Goal: Task Accomplishment & Management: Manage account settings

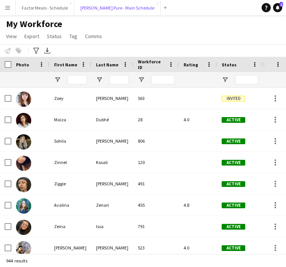
click at [103, 10] on button "[PERSON_NAME] Pure - Main Schedule Close" at bounding box center [117, 7] width 87 height 15
click at [98, 10] on button "[PERSON_NAME] Pure - Main Schedule Close" at bounding box center [117, 7] width 87 height 15
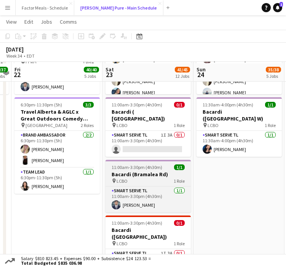
scroll to position [411, 0]
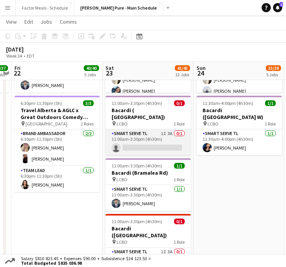
click at [117, 129] on app-card-role "Smart Serve TL 1I 3A 0/1 11:00am-3:30pm (4h30m) single-neutral-actions" at bounding box center [148, 142] width 85 height 26
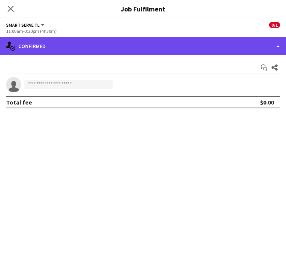
click at [189, 43] on div "single-neutral-actions-check-2 Confirmed" at bounding box center [143, 46] width 286 height 18
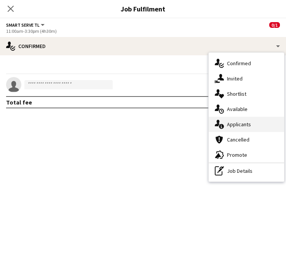
click at [247, 127] on div "single-neutral-actions-information Applicants" at bounding box center [246, 124] width 75 height 15
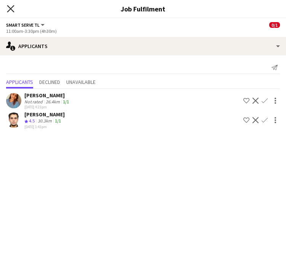
click at [8, 9] on icon "Close pop-in" at bounding box center [10, 8] width 7 height 7
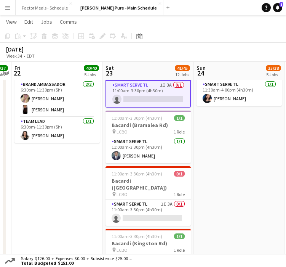
click at [220, 186] on app-date-cell "9:00am-5:00pm (8h) 19/21 Disney Fan Expo pin MTCC 5 Roles Paid Backup 1I 15A [D…" at bounding box center [239, 98] width 91 height 931
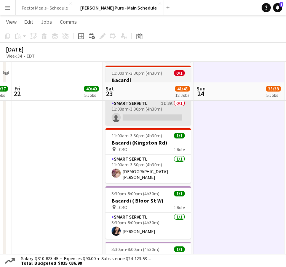
scroll to position [514, 0]
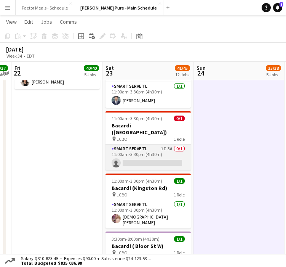
click at [139, 144] on app-card-role "Smart Serve TL 1I 3A 0/1 11:00am-3:30pm (4h30m) single-neutral-actions" at bounding box center [148, 157] width 85 height 26
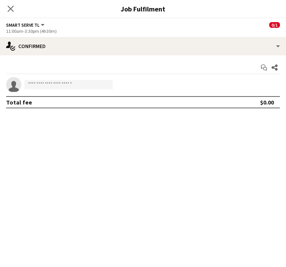
click at [171, 56] on div "Start chat Share single-neutral-actions Total fee $0.00" at bounding box center [143, 84] width 286 height 59
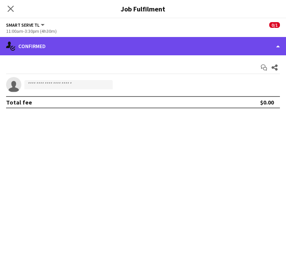
click at [170, 50] on div "single-neutral-actions-check-2 Confirmed" at bounding box center [143, 46] width 286 height 18
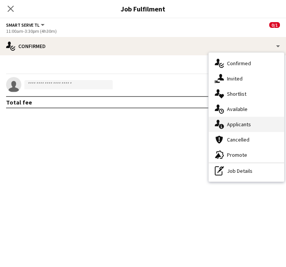
click at [234, 123] on div "single-neutral-actions-information Applicants" at bounding box center [246, 124] width 75 height 15
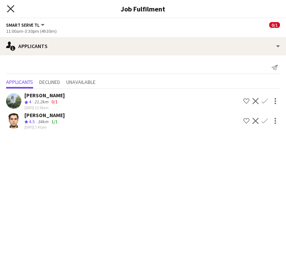
click at [14, 10] on app-icon "Close pop-in" at bounding box center [10, 8] width 11 height 11
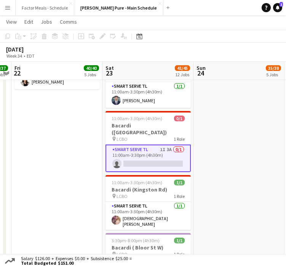
click at [195, 159] on app-date-cell "9:00am-5:00pm (8h) 19/21 Disney Fan Expo pin MTCC 5 Roles Paid Backup 1I 15A [D…" at bounding box center [239, 45] width 91 height 931
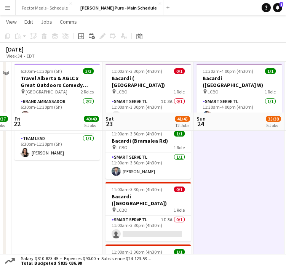
scroll to position [494, 0]
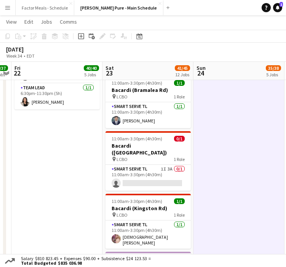
click at [225, 160] on app-date-cell "9:00am-5:00pm (8h) 19/21 Disney Fan Expo pin MTCC 5 Roles Paid Backup 1I 15A [D…" at bounding box center [239, 65] width 91 height 931
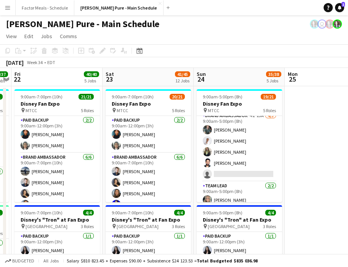
scroll to position [0, 0]
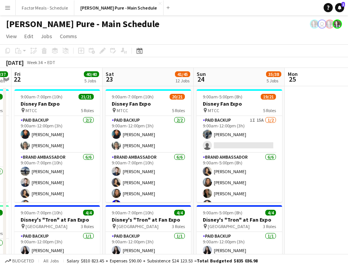
click at [10, 9] on app-icon "Menu" at bounding box center [8, 8] width 6 height 6
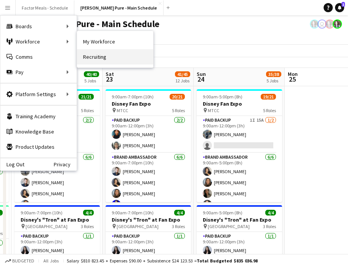
click at [85, 57] on link "Recruiting" at bounding box center [115, 56] width 76 height 15
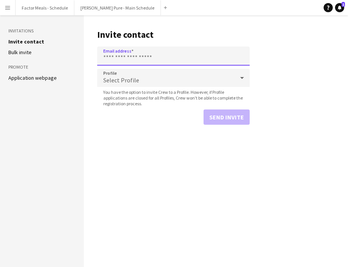
click at [138, 56] on input "Email address" at bounding box center [173, 55] width 152 height 19
paste input "**********"
type input "**********"
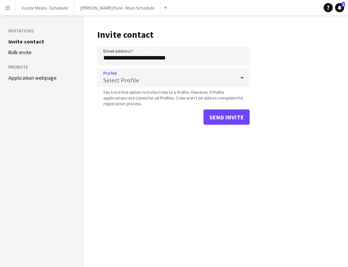
click at [137, 84] on div "Select Profile" at bounding box center [165, 78] width 137 height 18
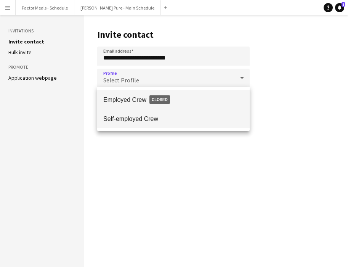
click at [129, 116] on span "Self-employed Crew" at bounding box center [173, 118] width 140 height 7
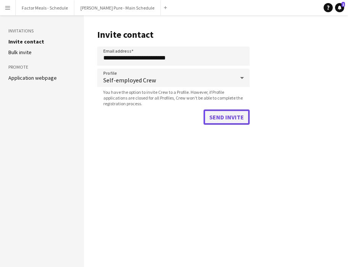
click at [217, 117] on button "Send invite" at bounding box center [227, 116] width 46 height 15
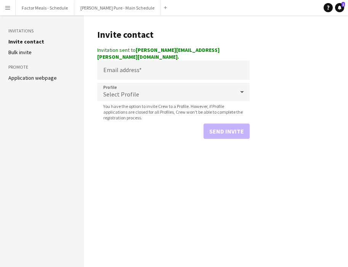
click at [6, 11] on button "Menu" at bounding box center [7, 7] width 15 height 15
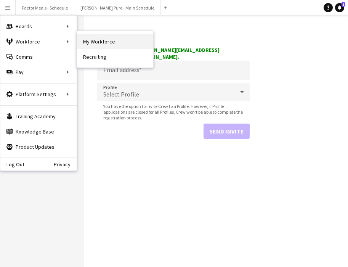
click at [96, 42] on link "My Workforce" at bounding box center [115, 41] width 76 height 15
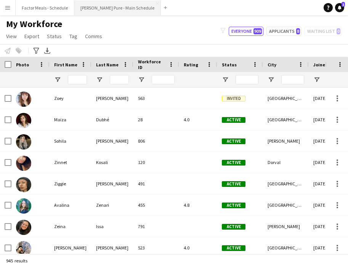
click at [99, 8] on button "[PERSON_NAME] Pure - Main Schedule Close" at bounding box center [117, 7] width 87 height 15
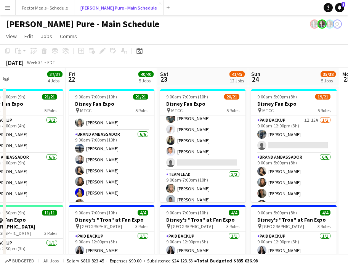
scroll to position [220, 0]
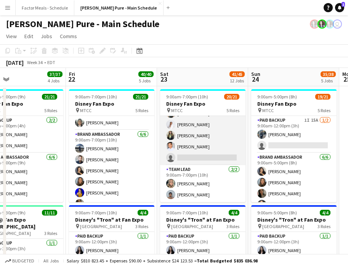
click at [194, 159] on app-card-role "Brand Ambassador 6I 22A [DATE] 9:00am-7:00pm (10h) [PERSON_NAME] [PERSON_NAME] …" at bounding box center [202, 130] width 85 height 70
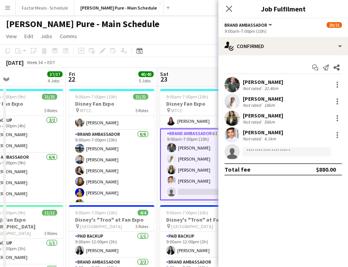
scroll to position [222, 0]
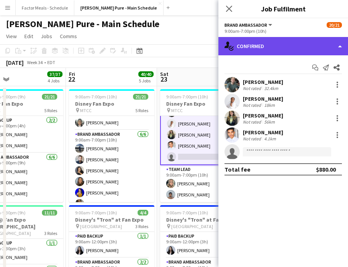
click at [258, 46] on div "single-neutral-actions-check-2 Confirmed" at bounding box center [283, 46] width 130 height 18
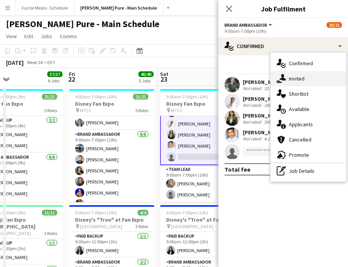
click at [286, 80] on div "single-neutral-actions-share-1 Invited" at bounding box center [308, 78] width 75 height 15
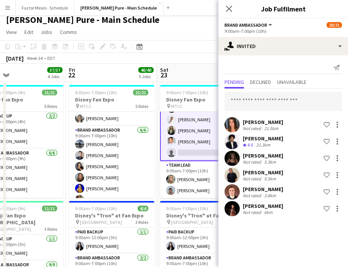
scroll to position [1, 0]
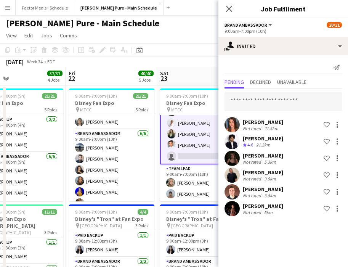
click at [2, 7] on button "Menu" at bounding box center [7, 7] width 15 height 15
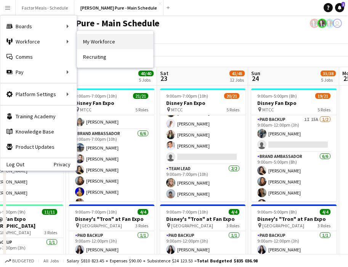
click at [91, 38] on link "My Workforce" at bounding box center [115, 41] width 76 height 15
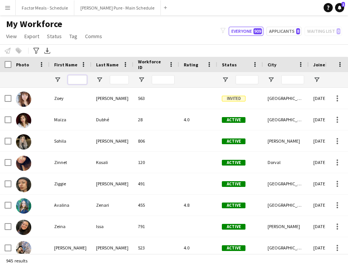
click at [80, 80] on input "First Name Filter Input" at bounding box center [77, 79] width 19 height 9
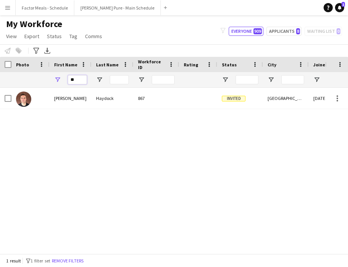
type input "*"
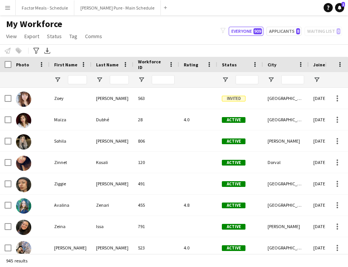
click at [8, 10] on app-icon "Menu" at bounding box center [8, 8] width 6 height 6
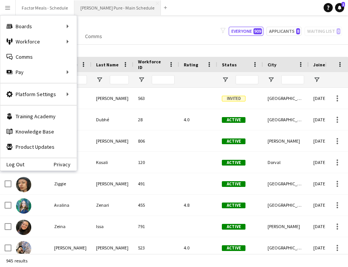
click at [105, 9] on button "[PERSON_NAME] Pure - Main Schedule Close" at bounding box center [117, 7] width 87 height 15
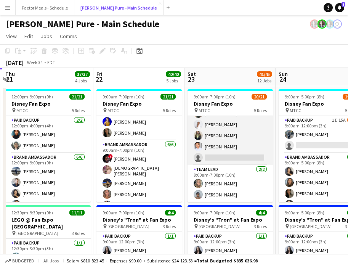
scroll to position [0, 274]
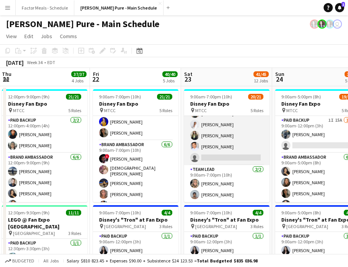
click at [237, 158] on app-card-role "Brand Ambassador 6I 22A [DATE] 9:00am-7:00pm (10h) [PERSON_NAME] [PERSON_NAME] …" at bounding box center [226, 130] width 85 height 70
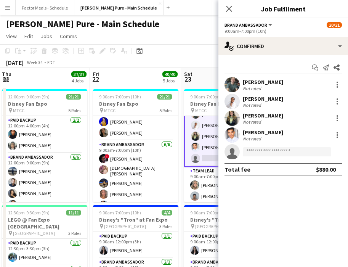
scroll to position [221, 0]
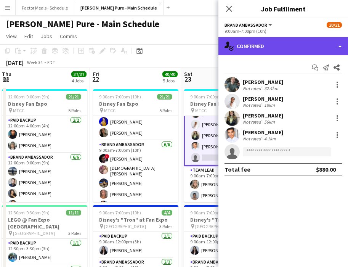
click at [260, 46] on div "single-neutral-actions-check-2 Confirmed" at bounding box center [283, 46] width 130 height 18
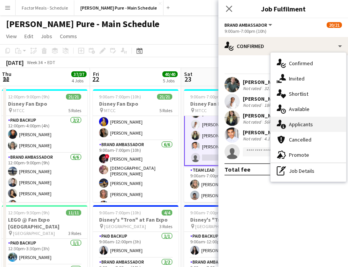
click at [286, 125] on div "single-neutral-actions-information Applicants" at bounding box center [308, 124] width 75 height 15
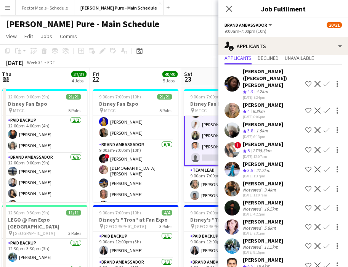
scroll to position [0, 0]
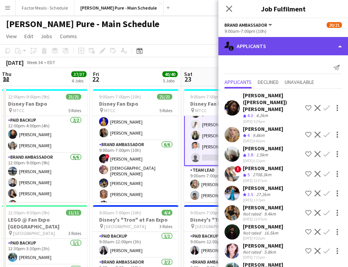
click at [253, 50] on div "single-neutral-actions-information Applicants" at bounding box center [283, 46] width 130 height 18
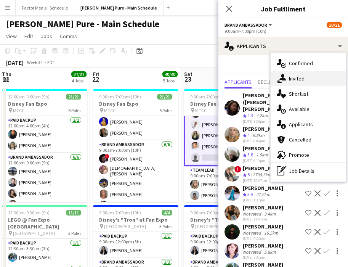
click at [286, 78] on div "single-neutral-actions-share-1 Invited" at bounding box center [308, 78] width 75 height 15
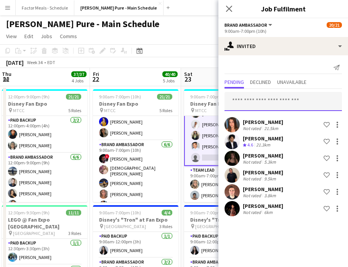
click at [269, 103] on input "text" at bounding box center [282, 101] width 117 height 19
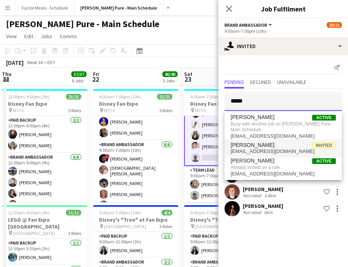
type input "****"
click at [265, 150] on span "[EMAIL_ADDRESS][DOMAIN_NAME]" at bounding box center [283, 151] width 105 height 6
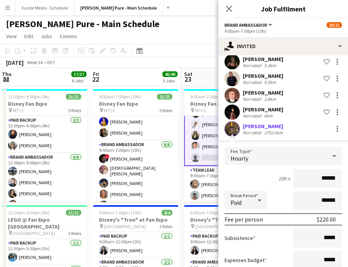
scroll to position [147, 0]
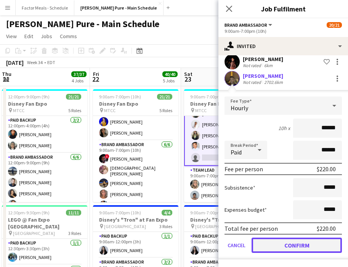
click at [272, 246] on button "Confirm" at bounding box center [297, 244] width 90 height 15
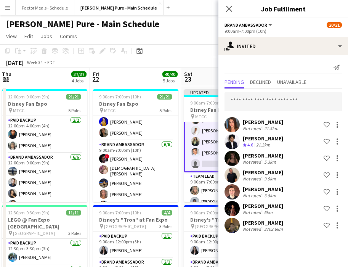
click at [229, 9] on icon at bounding box center [229, 9] width 6 height 6
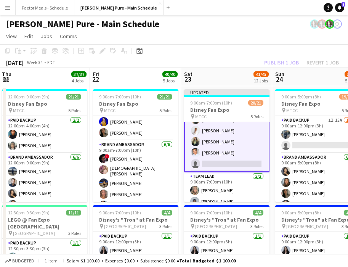
click at [206, 54] on app-toolbar "Copy Paste Paste Command V Paste with crew Command Shift V Paste linked Job [GE…" at bounding box center [174, 50] width 348 height 13
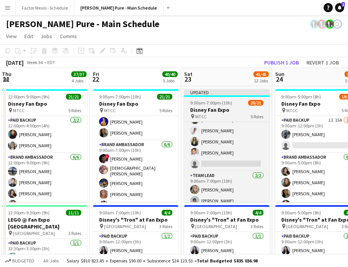
click at [204, 95] on div "Updated" at bounding box center [226, 92] width 85 height 6
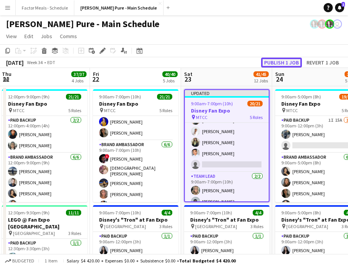
click at [269, 63] on button "Publish 1 job" at bounding box center [281, 63] width 41 height 10
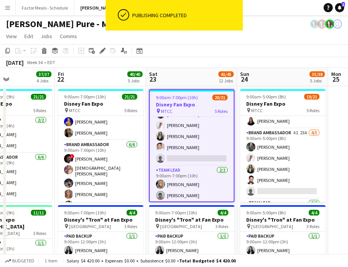
scroll to position [192, 0]
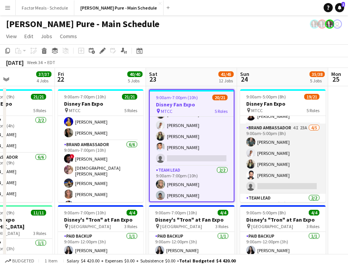
click at [272, 183] on app-card-role "Brand Ambassador 4I 23A [DATE] 9:00am-5:00pm (8h) [PERSON_NAME] [PERSON_NAME] […" at bounding box center [282, 158] width 85 height 70
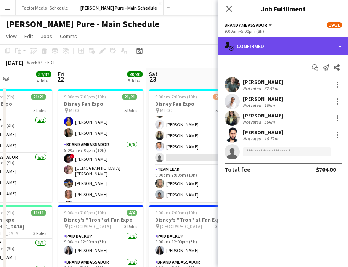
click at [265, 50] on div "single-neutral-actions-check-2 Confirmed" at bounding box center [283, 46] width 130 height 18
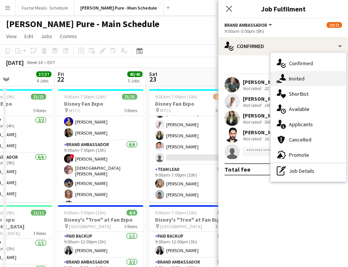
click at [286, 76] on div "single-neutral-actions-share-1 Invited" at bounding box center [308, 78] width 75 height 15
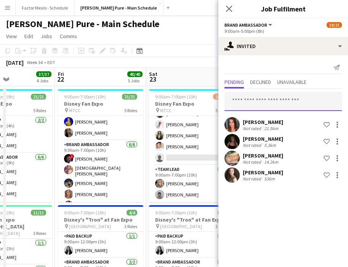
click at [266, 101] on input "text" at bounding box center [282, 101] width 117 height 19
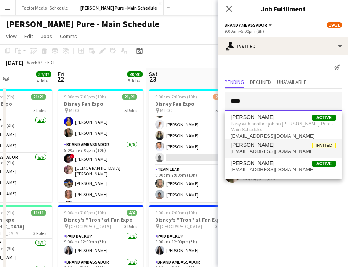
type input "****"
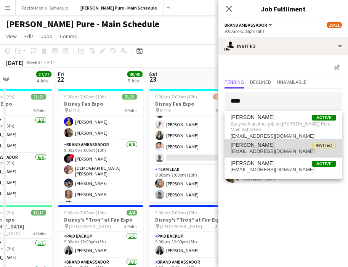
click at [260, 150] on span "[EMAIL_ADDRESS][DOMAIN_NAME]" at bounding box center [283, 151] width 105 height 6
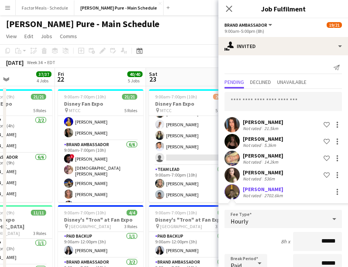
scroll to position [113, 0]
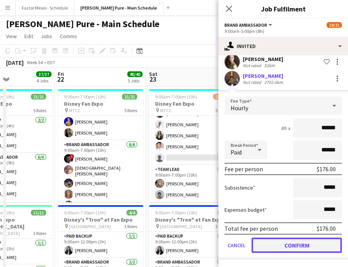
click at [277, 245] on button "Confirm" at bounding box center [297, 244] width 90 height 15
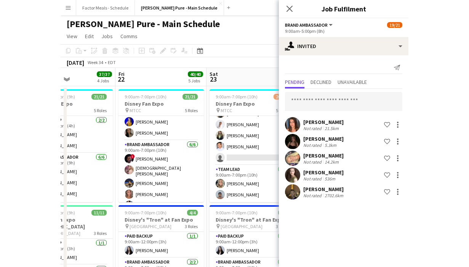
scroll to position [0, 0]
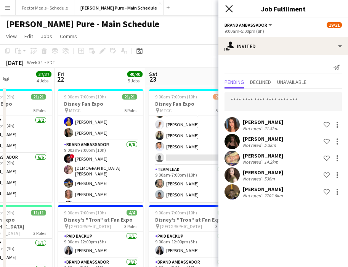
click at [227, 7] on icon at bounding box center [228, 8] width 7 height 7
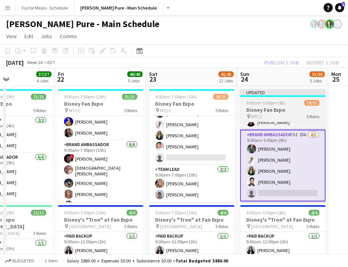
click at [267, 91] on div "Updated" at bounding box center [282, 92] width 85 height 6
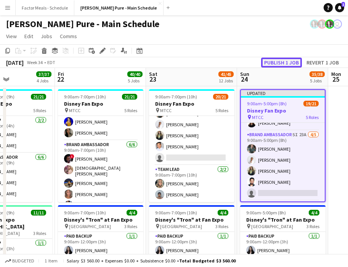
click at [279, 61] on button "Publish 1 job" at bounding box center [281, 63] width 41 height 10
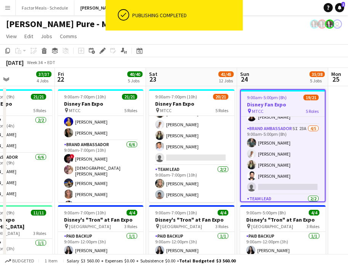
click at [235, 52] on app-toolbar "Copy Paste Paste Command V Paste with crew Command Shift V Paste linked Job [GE…" at bounding box center [174, 50] width 348 height 13
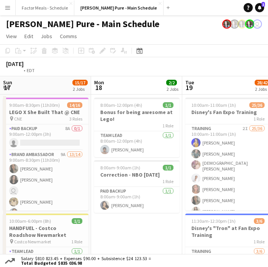
scroll to position [0, 287]
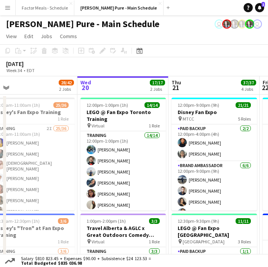
click at [7, 8] on app-icon "Menu" at bounding box center [8, 8] width 6 height 6
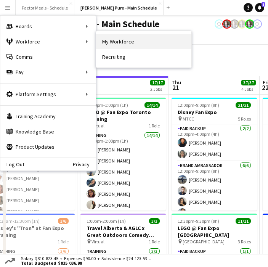
click at [111, 45] on link "My Workforce" at bounding box center [143, 41] width 95 height 15
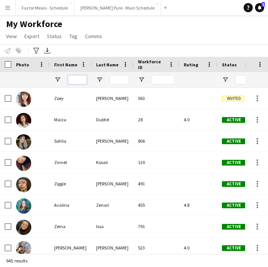
click at [78, 80] on input "First Name Filter Input" at bounding box center [77, 79] width 19 height 9
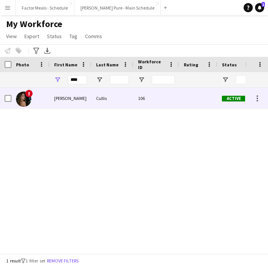
click at [29, 93] on span "!" at bounding box center [29, 94] width 8 height 8
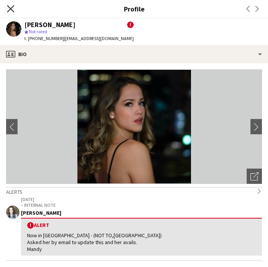
click at [12, 8] on icon "Close pop-in" at bounding box center [10, 8] width 7 height 7
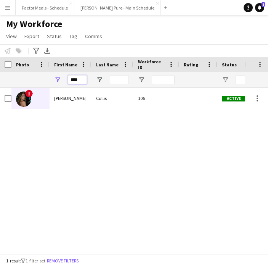
click at [82, 82] on input "****" at bounding box center [77, 79] width 19 height 9
type input "*"
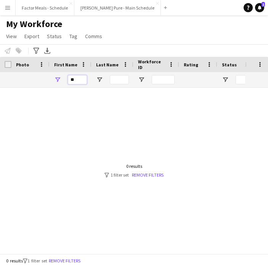
type input "*"
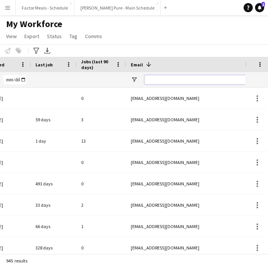
click at [172, 81] on input "Email Filter Input" at bounding box center [209, 79] width 130 height 9
paste input "**********"
type input "**********"
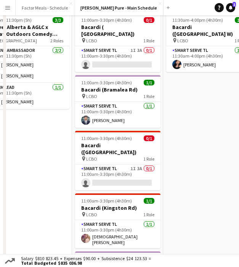
scroll to position [8, 0]
